Goal: Task Accomplishment & Management: Complete application form

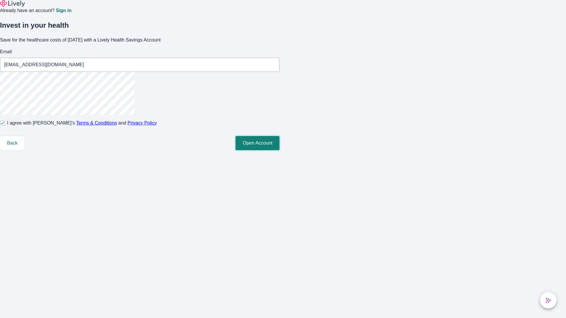
click at [279, 150] on button "Open Account" at bounding box center [257, 143] width 44 height 14
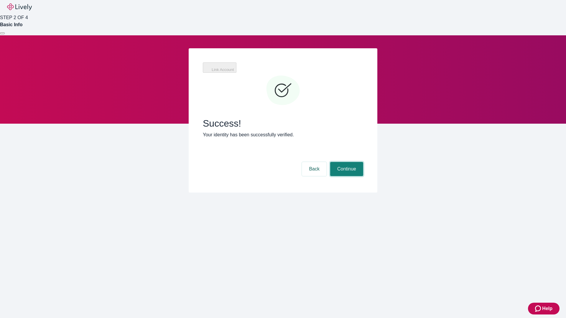
click at [346, 162] on button "Continue" at bounding box center [346, 169] width 33 height 14
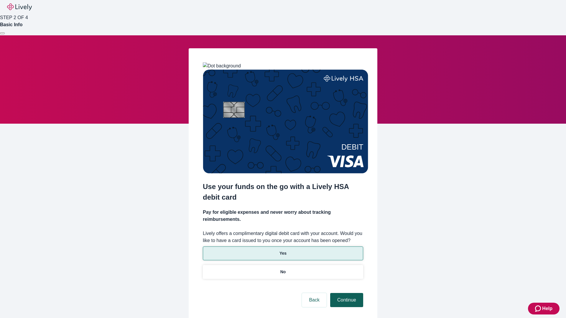
click at [283, 250] on p "Yes" at bounding box center [282, 253] width 7 height 6
click at [346, 293] on button "Continue" at bounding box center [346, 300] width 33 height 14
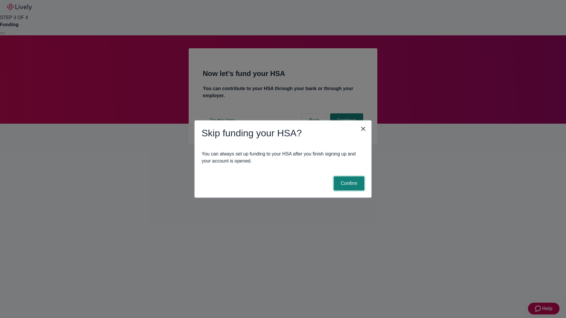
click at [348, 184] on button "Confirm" at bounding box center [349, 184] width 31 height 14
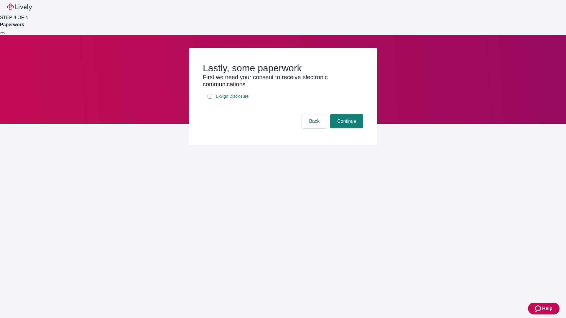
click at [210, 99] on input "E-Sign Disclosure" at bounding box center [209, 96] width 5 height 5
checkbox input "true"
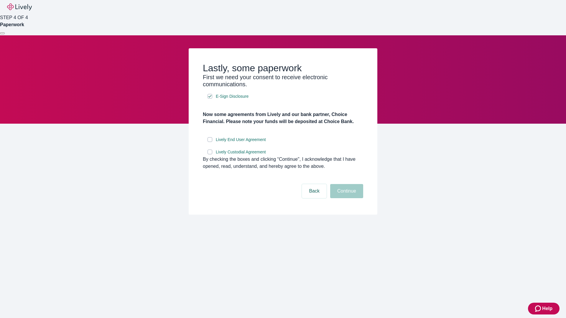
click at [210, 142] on input "Lively End User Agreement" at bounding box center [209, 139] width 5 height 5
checkbox input "true"
click at [210, 154] on input "Lively Custodial Agreement" at bounding box center [209, 152] width 5 height 5
checkbox input "true"
click at [346, 198] on button "Continue" at bounding box center [346, 191] width 33 height 14
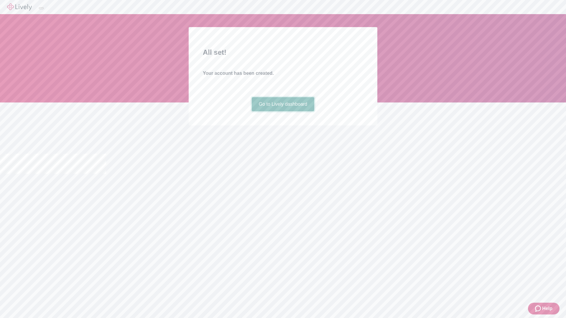
click at [283, 111] on link "Go to Lively dashboard" at bounding box center [283, 104] width 63 height 14
